Goal: Task Accomplishment & Management: Manage account settings

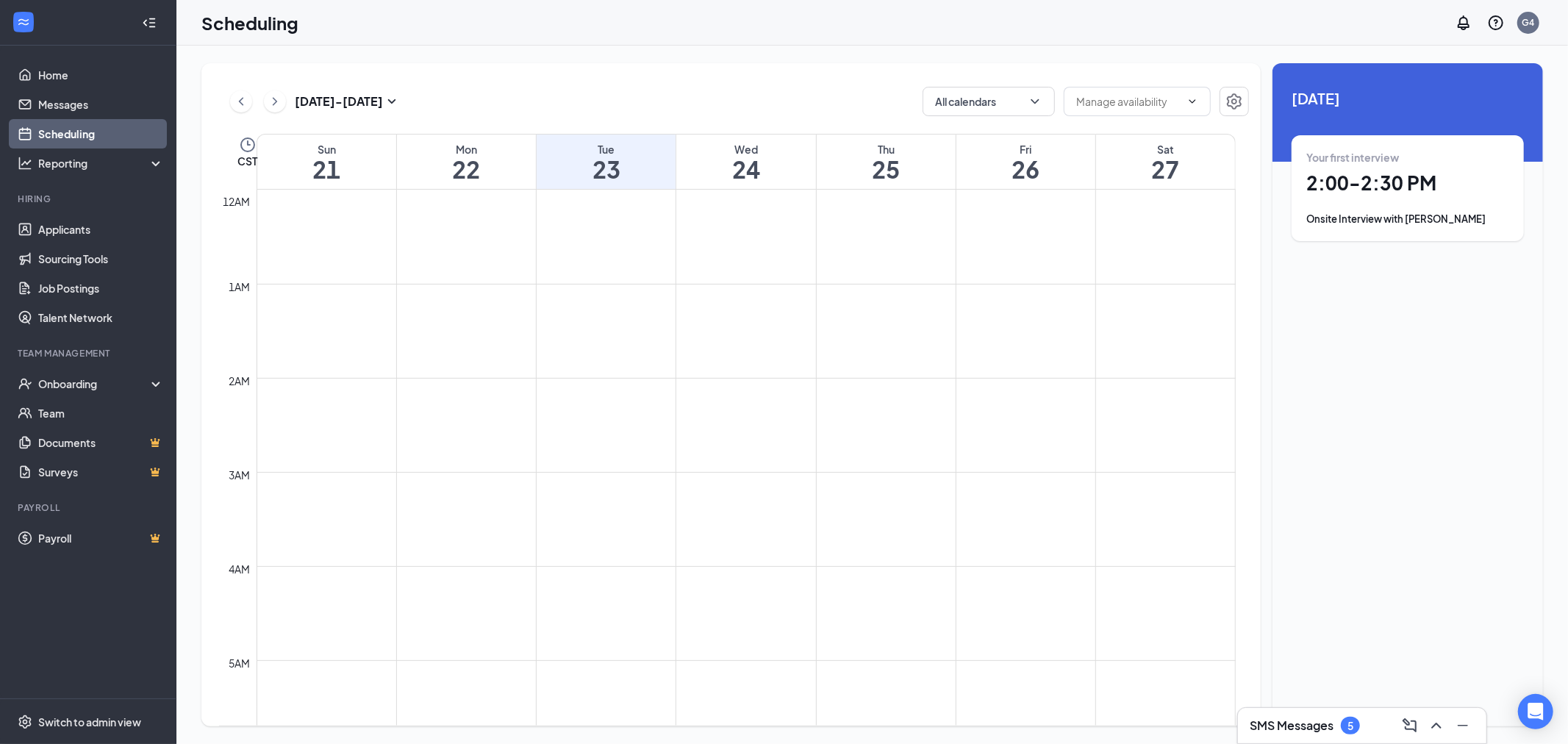
scroll to position [968, 0]
click at [252, 105] on button at bounding box center [241, 101] width 22 height 22
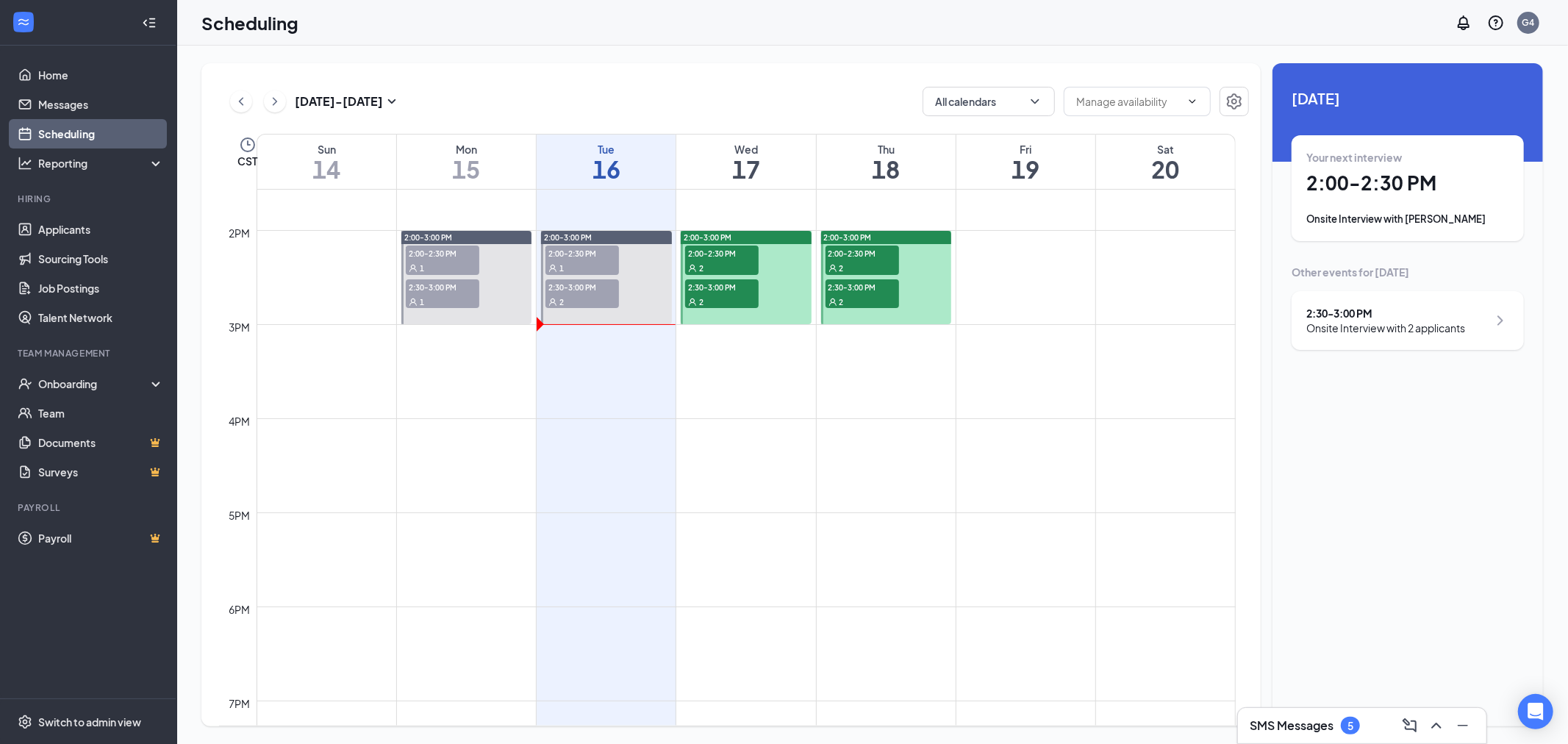
scroll to position [1295, 0]
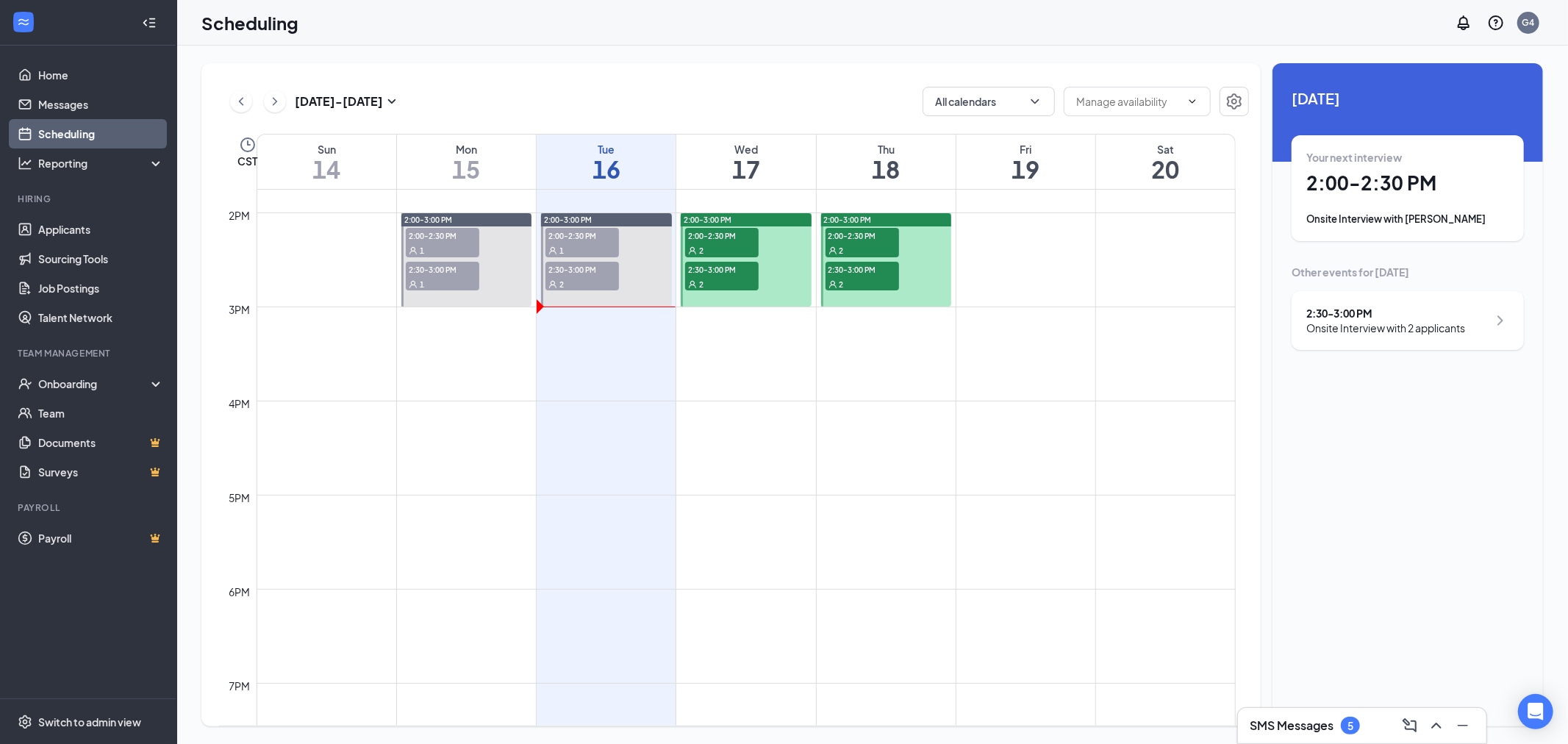
click at [572, 268] on span "2:30-3:00 PM" at bounding box center [582, 269] width 74 height 14
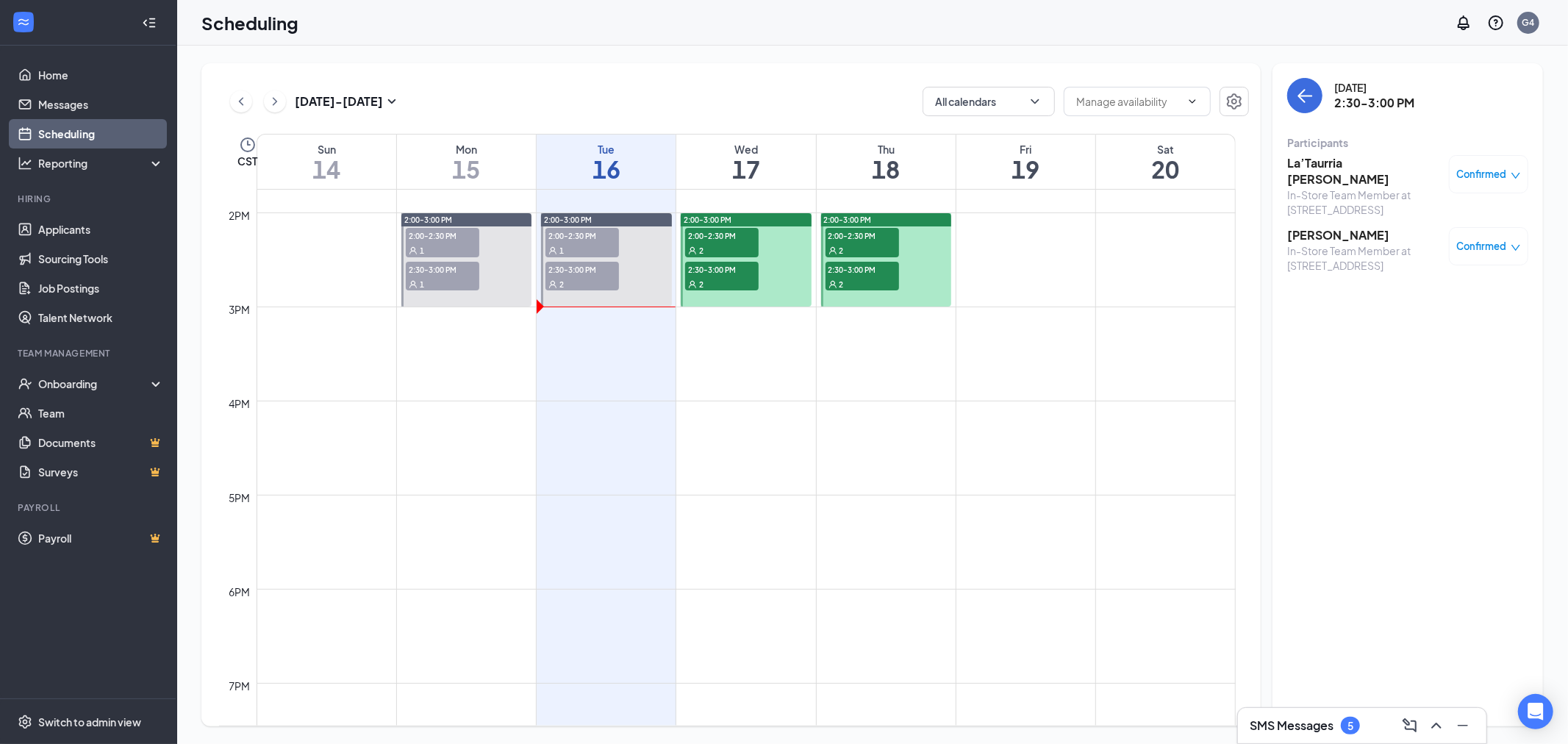
click at [598, 243] on div "1" at bounding box center [582, 250] width 74 height 14
click at [578, 262] on span "2:30-3:00 PM" at bounding box center [582, 269] width 74 height 14
click at [1343, 227] on h3 "[PERSON_NAME]" at bounding box center [1364, 235] width 154 height 16
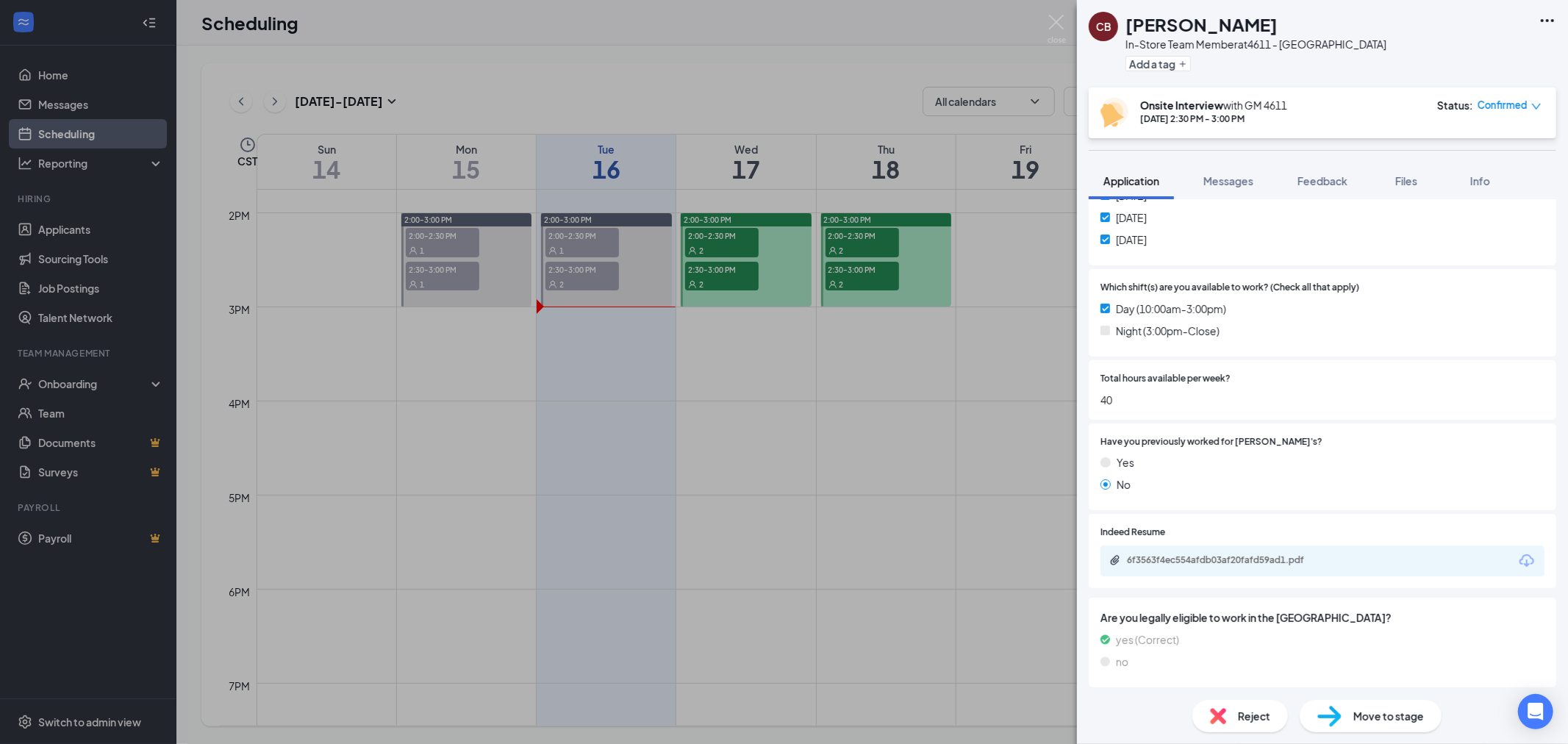
scroll to position [462, 0]
click at [1197, 562] on div "6f3563f4ec554afdb03af20fafd59ad1.pdf" at bounding box center [1230, 559] width 206 height 12
click at [818, 358] on div "CB [PERSON_NAME] In-Store Team Member at 4611 - [GEOGRAPHIC_DATA] Add a tag Ons…" at bounding box center [784, 372] width 1568 height 744
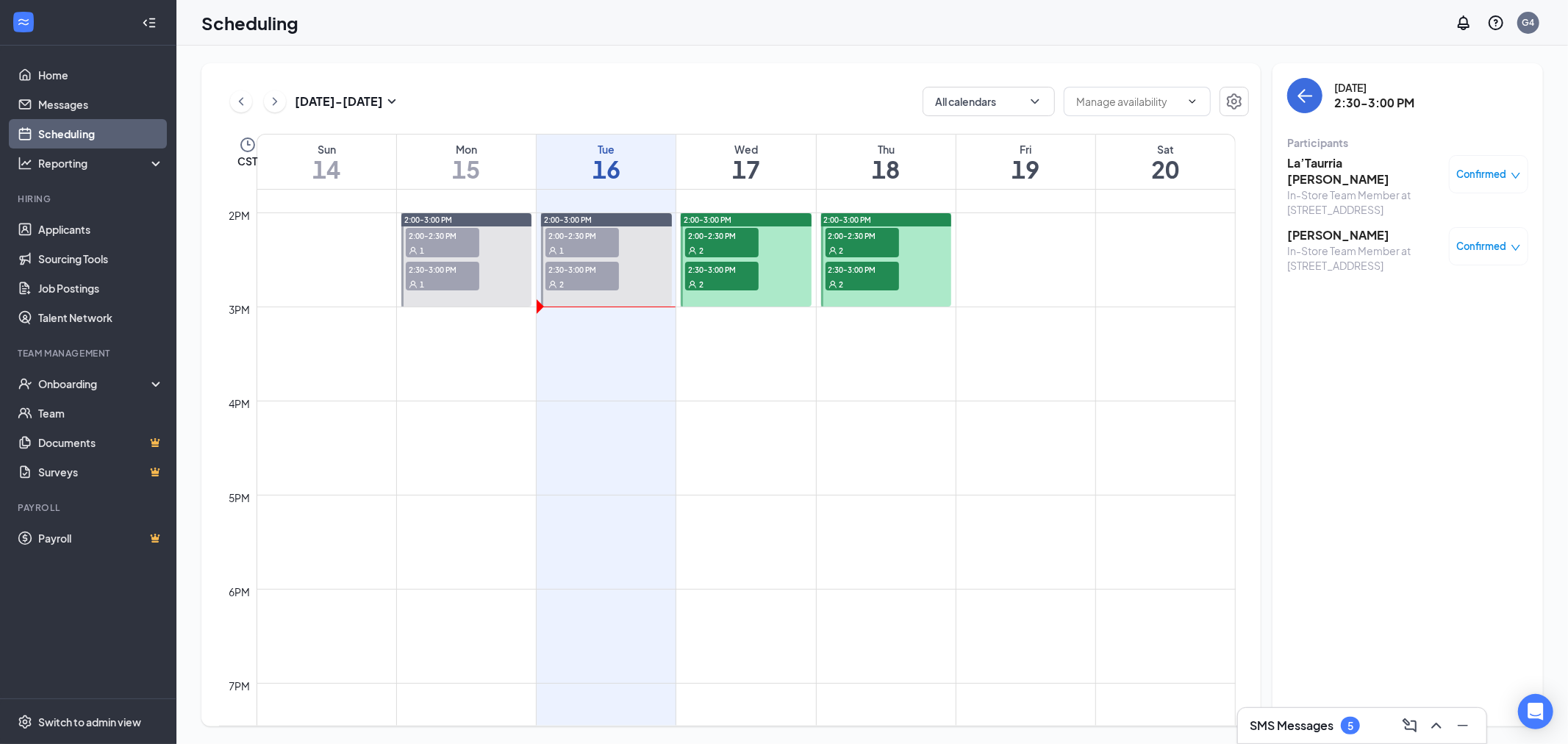
click at [595, 254] on div "1" at bounding box center [582, 250] width 74 height 14
click at [590, 284] on div "2" at bounding box center [582, 284] width 74 height 14
click at [1340, 165] on h3 "La’Taurria [PERSON_NAME]" at bounding box center [1364, 171] width 154 height 32
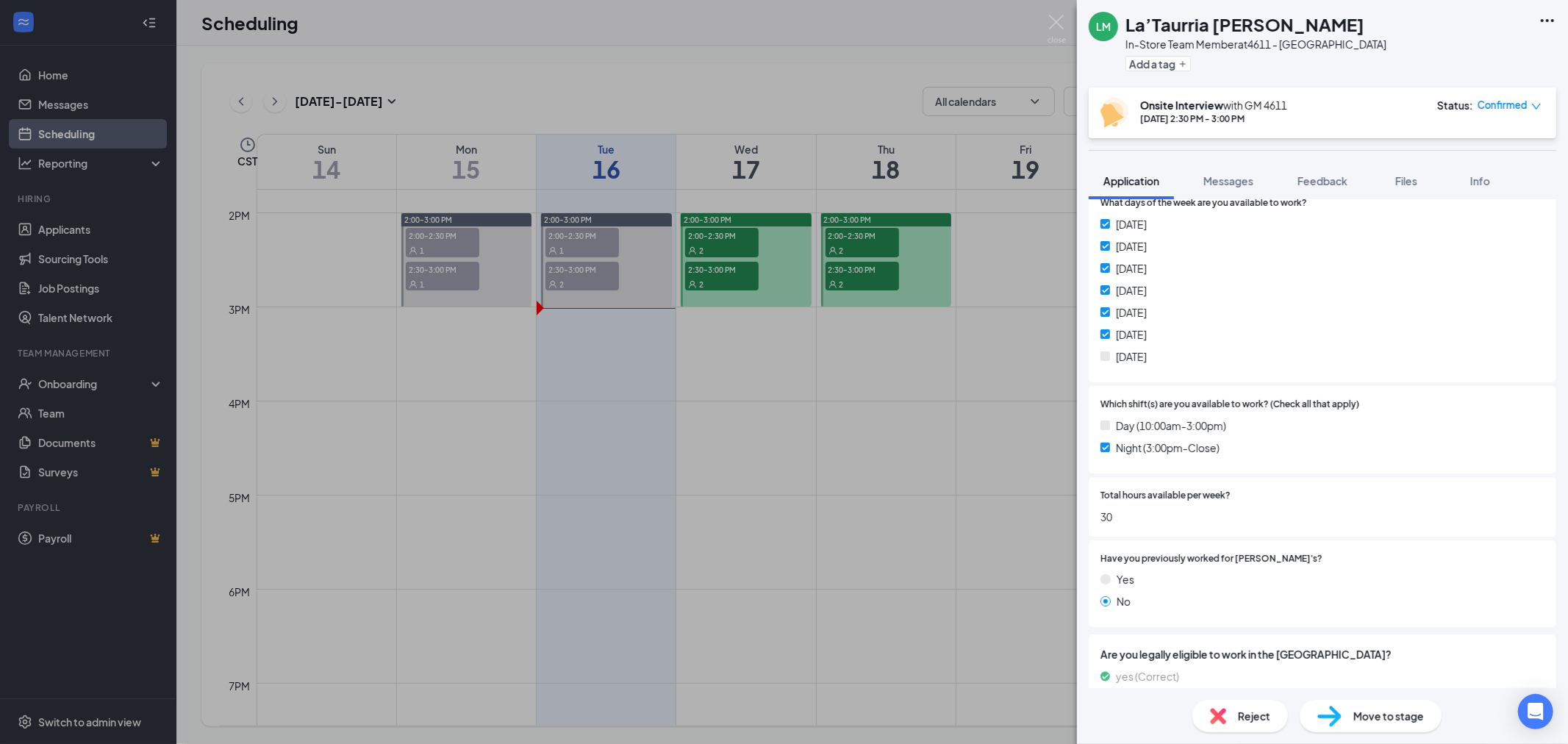
scroll to position [424, 0]
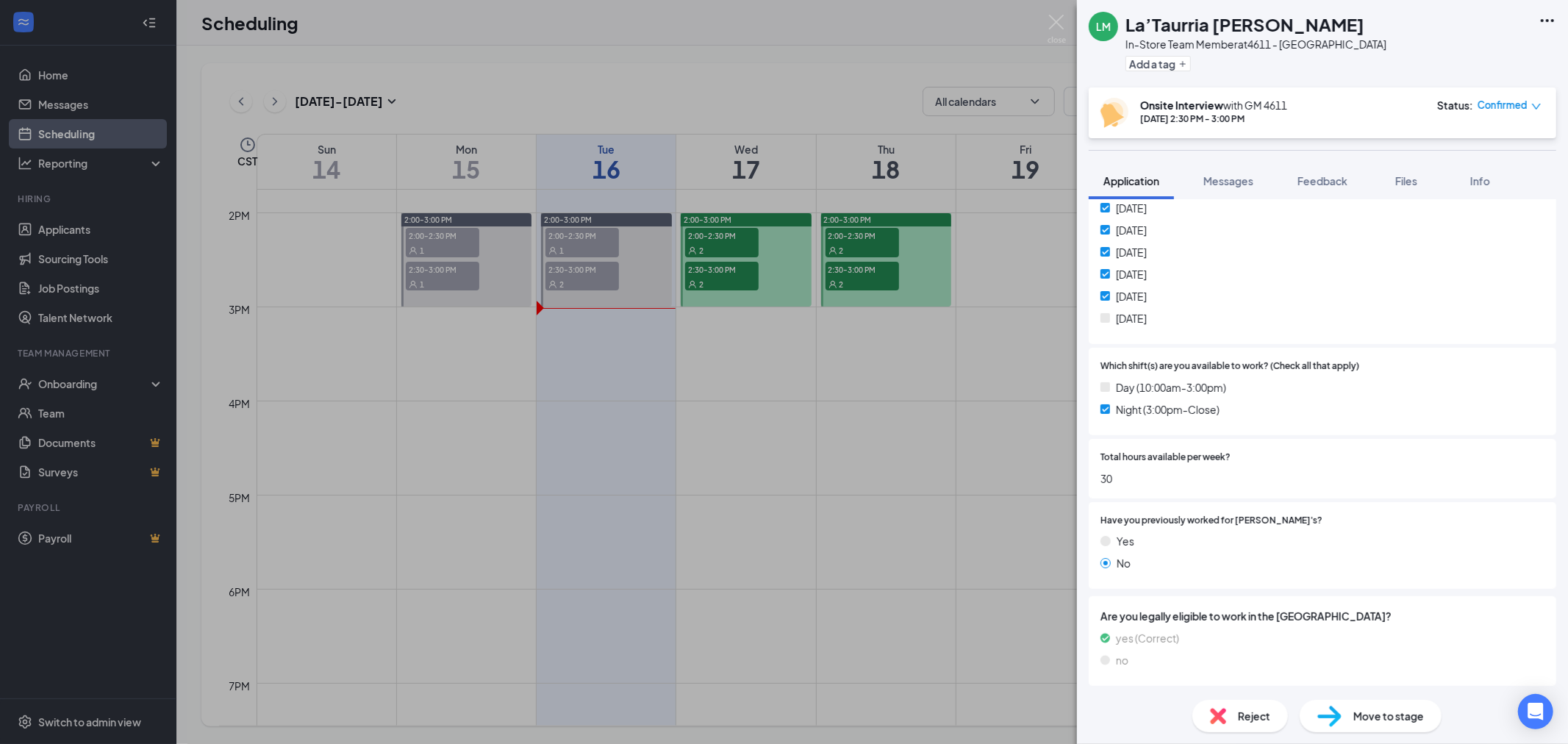
click at [544, 611] on div "LM La’Taurria [PERSON_NAME] In-Store Team Member at 4611 - [GEOGRAPHIC_DATA] Ad…" at bounding box center [784, 372] width 1568 height 744
